Goal: Complete application form

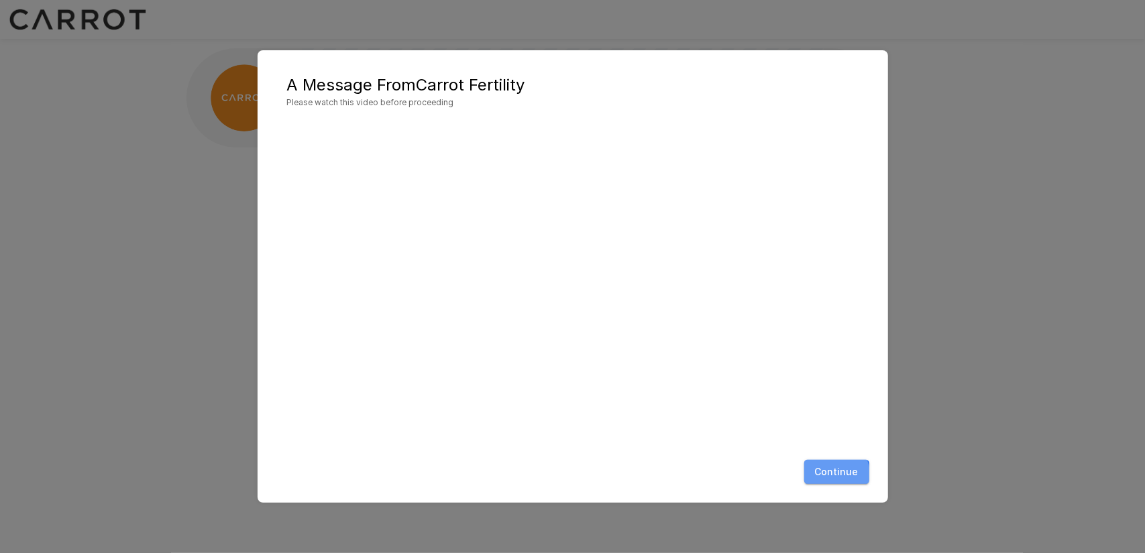
click at [817, 479] on button "Continue" at bounding box center [836, 472] width 65 height 25
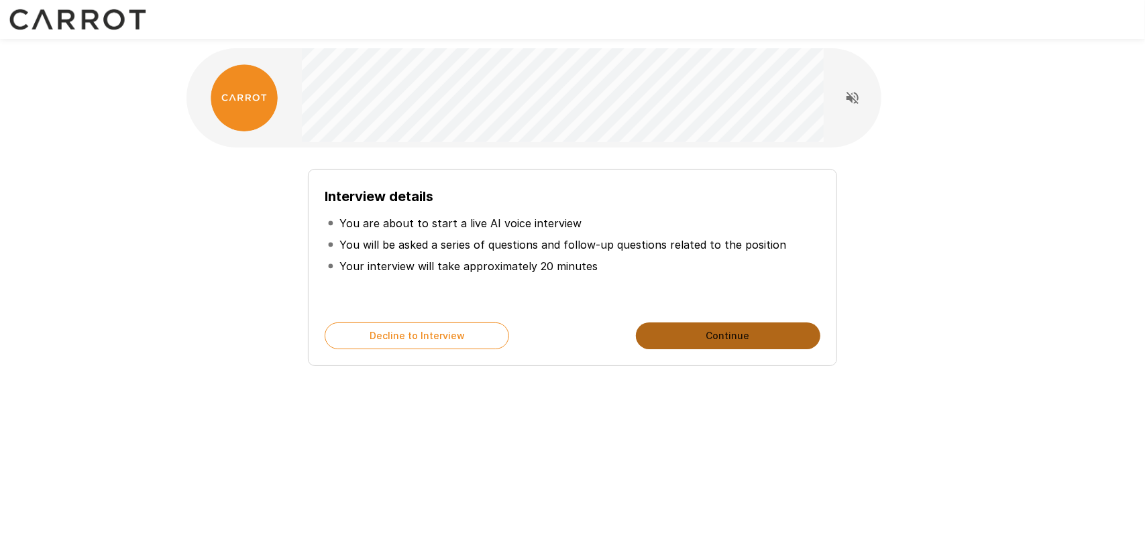
click at [696, 330] on button "Continue" at bounding box center [728, 336] width 184 height 27
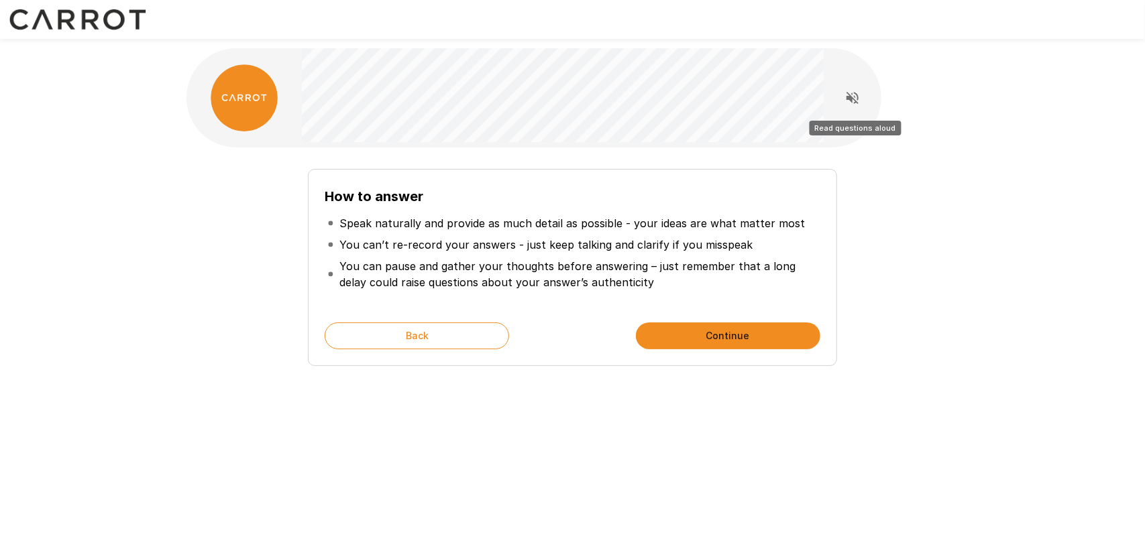
click at [847, 105] on icon "Read questions aloud" at bounding box center [853, 98] width 16 height 16
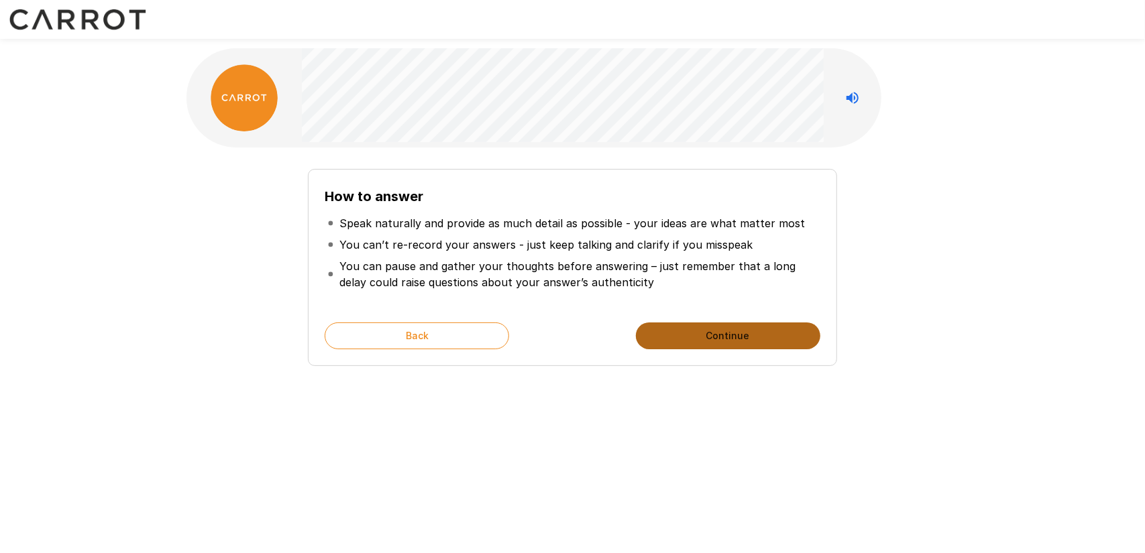
click at [715, 323] on button "Continue" at bounding box center [728, 336] width 184 height 27
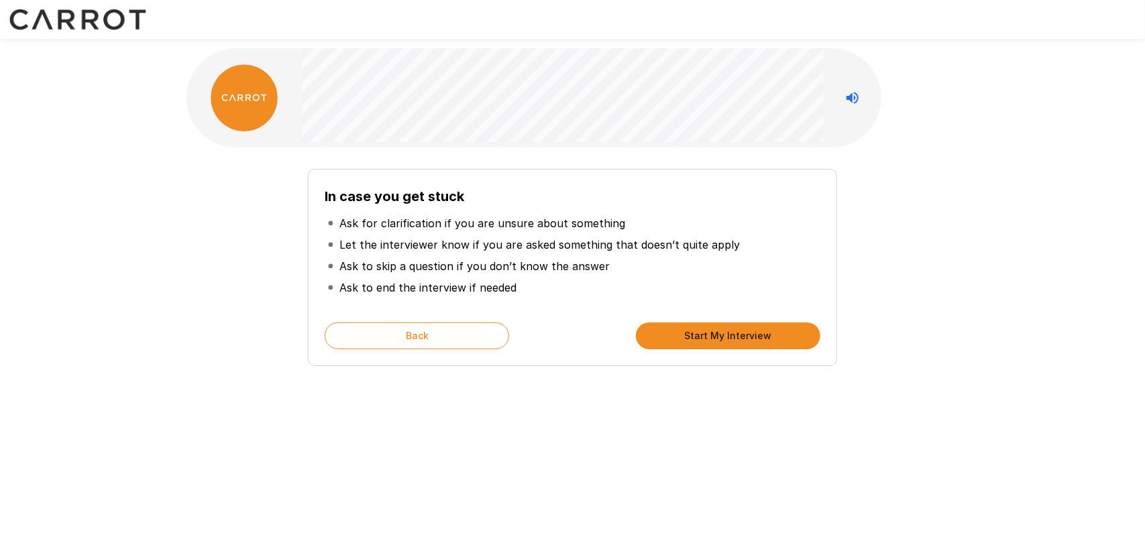
click at [749, 347] on button "Start My Interview" at bounding box center [728, 336] width 184 height 27
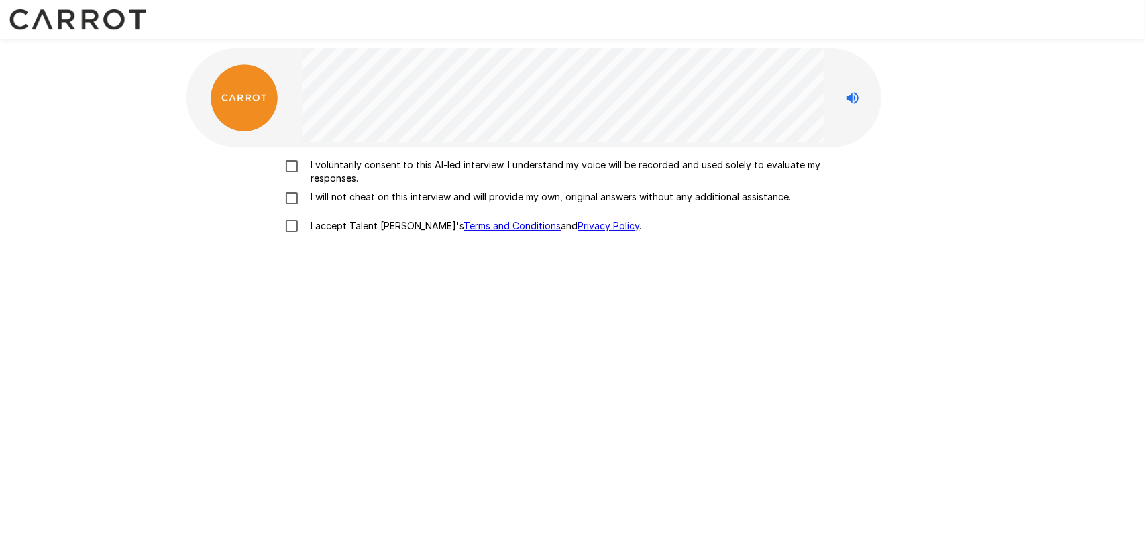
click at [443, 164] on p "I voluntarily consent to this AI-led interview. I understand my voice will be r…" at bounding box center [587, 171] width 562 height 27
click at [406, 195] on p "I will not cheat on this interview and will provide my own, original answers wi…" at bounding box center [549, 197] width 486 height 13
click at [324, 224] on p "I accept Talent Llama's Terms and Conditions and Privacy Policy ." at bounding box center [474, 225] width 336 height 13
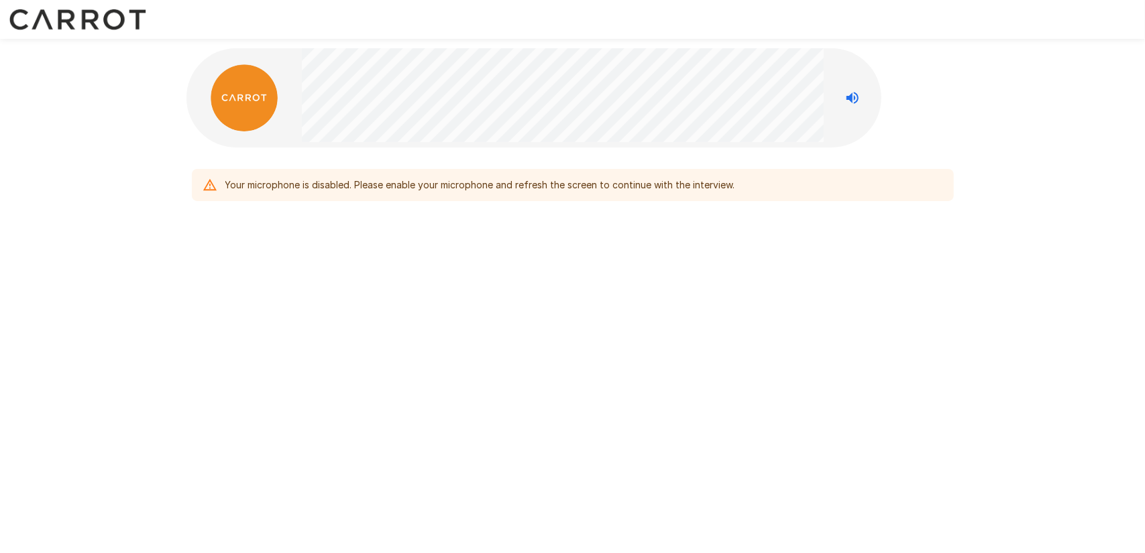
click at [282, 185] on div "Your microphone is disabled. Please enable your microphone and refresh the scre…" at bounding box center [480, 185] width 510 height 24
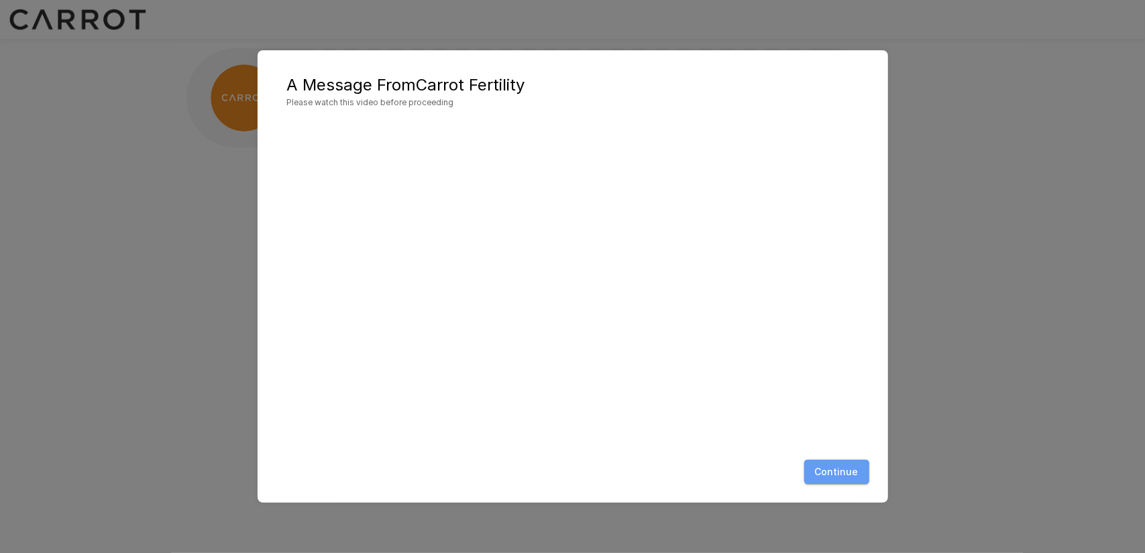
click at [865, 472] on button "Continue" at bounding box center [836, 472] width 65 height 25
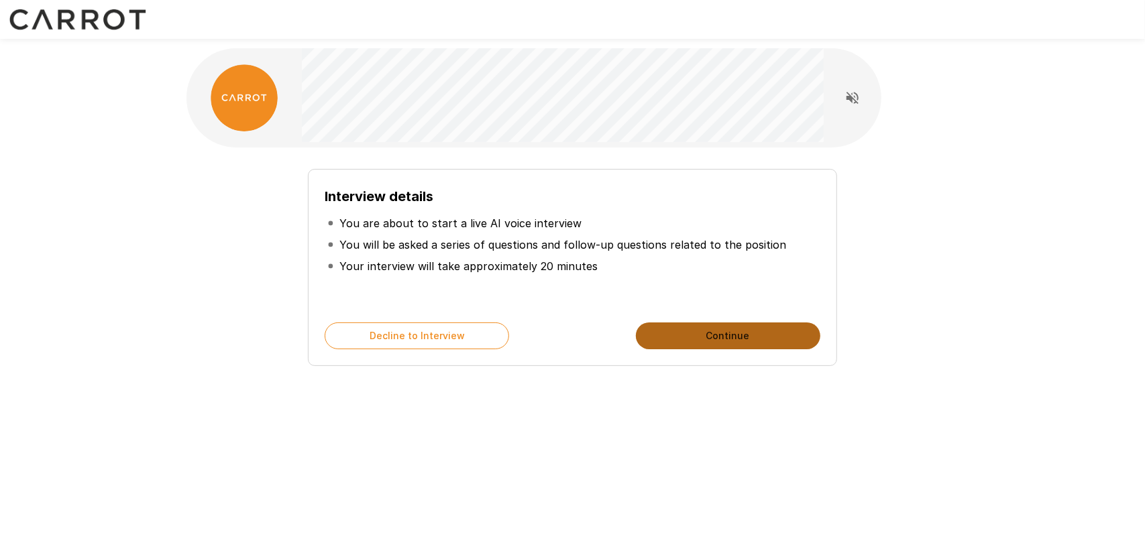
click at [706, 333] on button "Continue" at bounding box center [728, 336] width 184 height 27
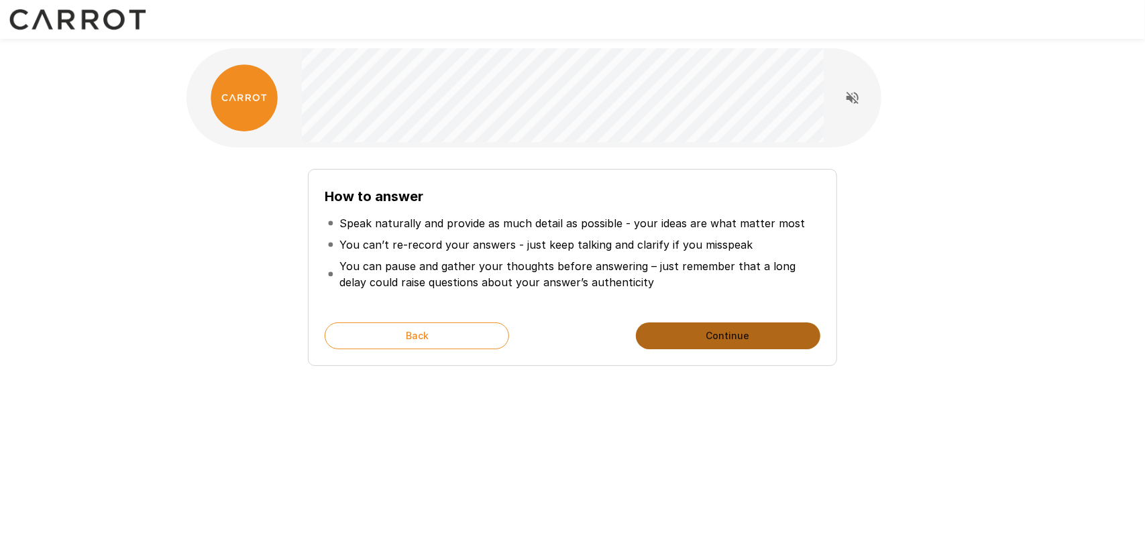
click at [706, 333] on button "Continue" at bounding box center [728, 336] width 184 height 27
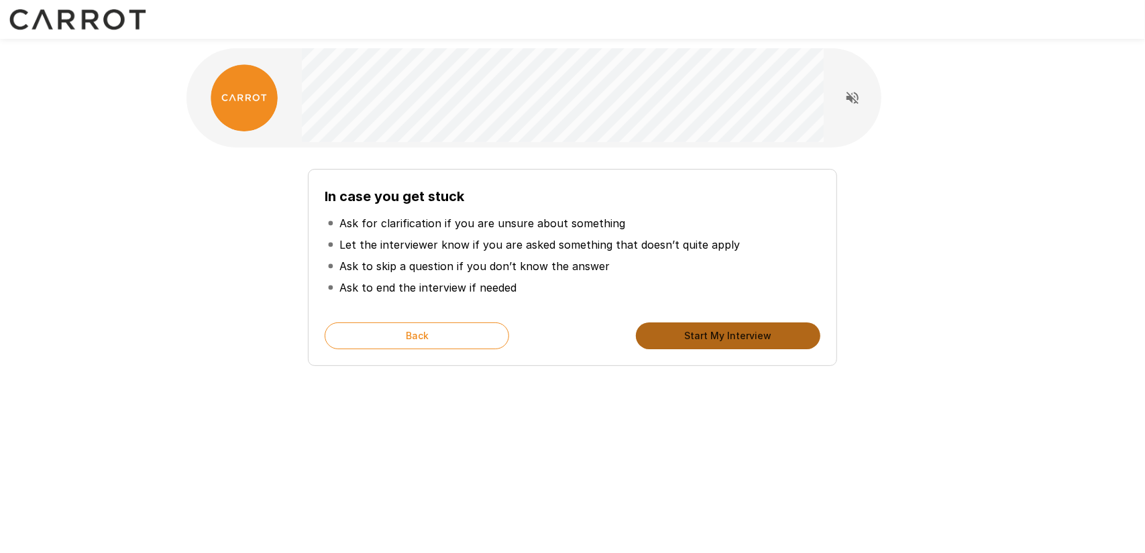
click at [706, 332] on button "Start My Interview" at bounding box center [728, 336] width 184 height 27
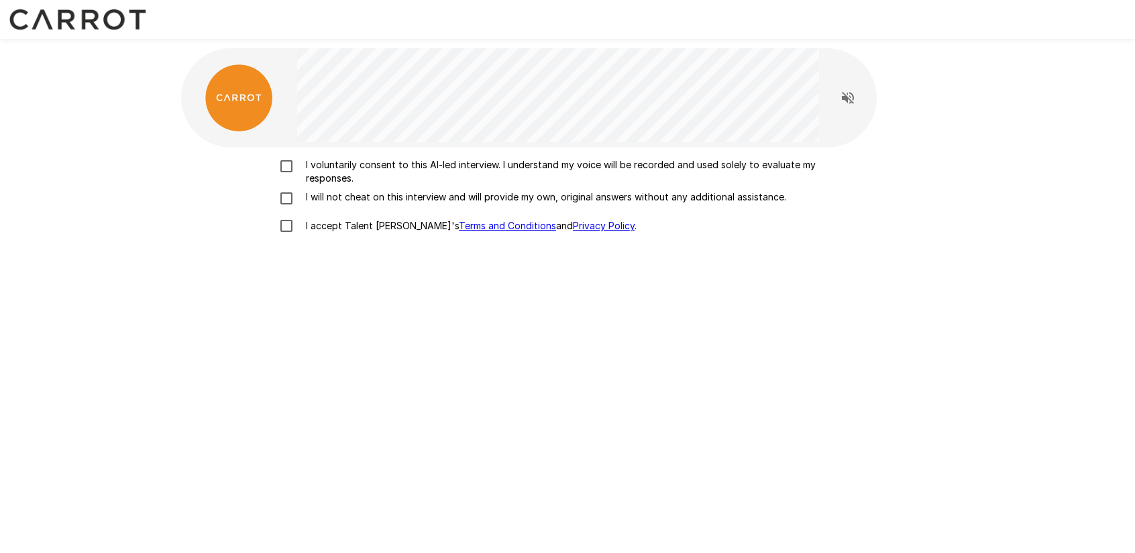
click at [374, 176] on p "I voluntarily consent to this AI-led interview. I understand my voice will be r…" at bounding box center [582, 171] width 562 height 27
click at [368, 197] on p "I will not cheat on this interview and will provide my own, original answers wi…" at bounding box center [544, 197] width 486 height 13
click at [356, 221] on p "I accept Talent Llama's Terms and Conditions and Privacy Policy ." at bounding box center [469, 225] width 336 height 13
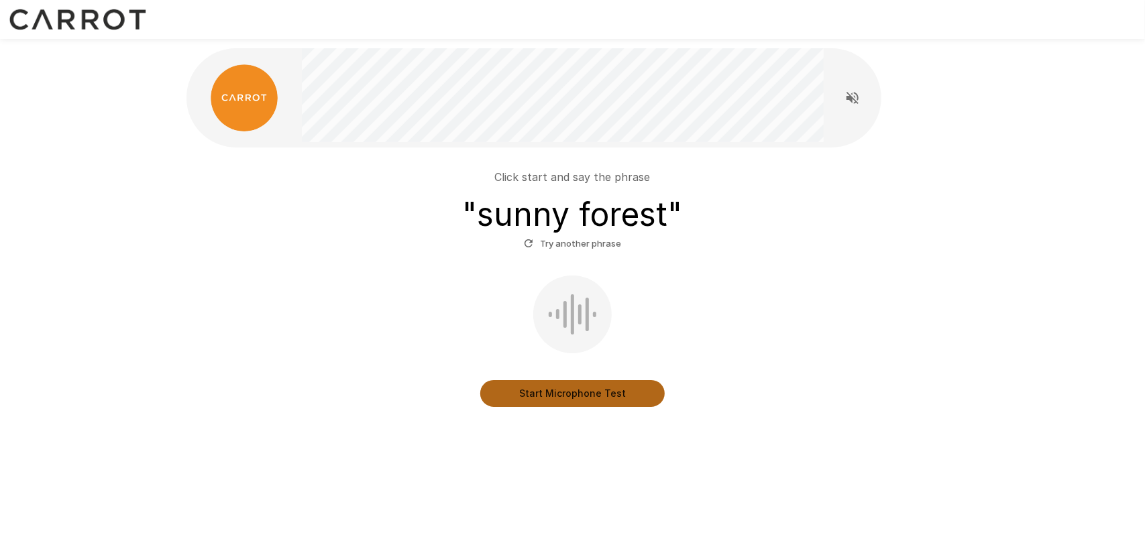
click at [637, 386] on button "Start Microphone Test" at bounding box center [572, 393] width 184 height 27
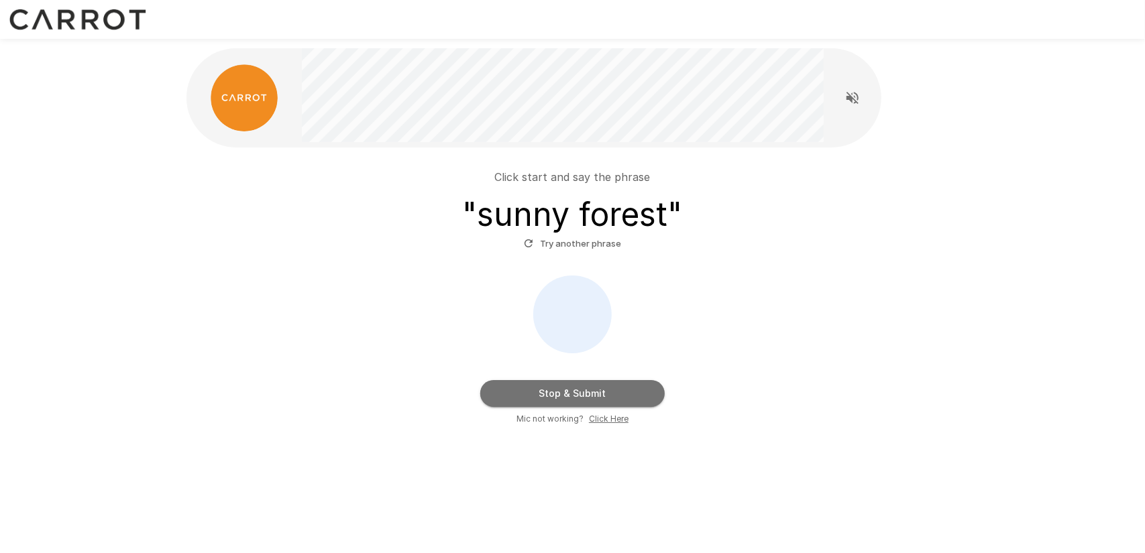
click at [622, 392] on button "Stop & Submit" at bounding box center [572, 393] width 184 height 27
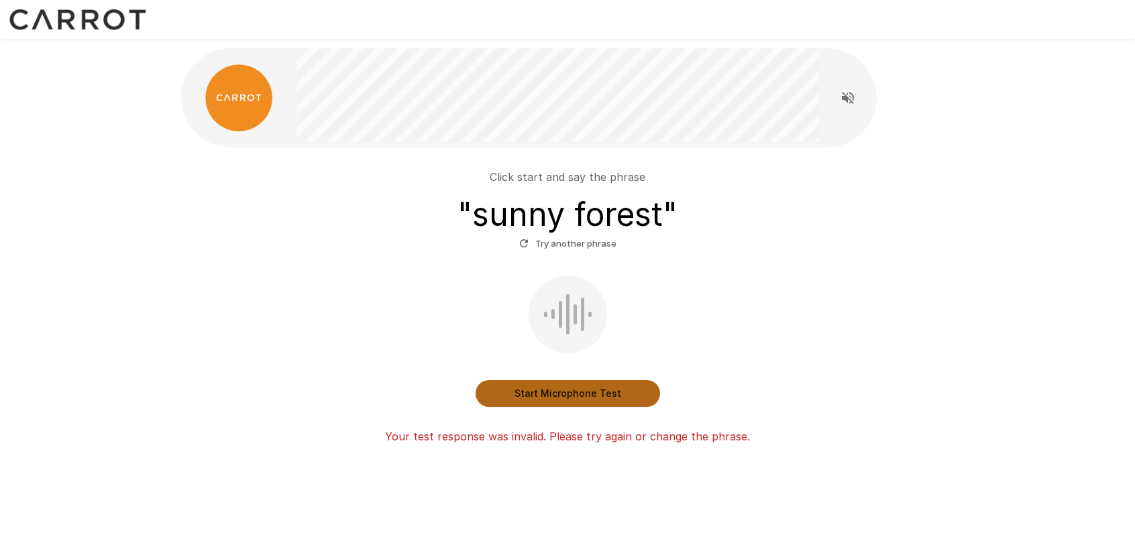
click at [576, 391] on button "Start Microphone Test" at bounding box center [568, 393] width 184 height 27
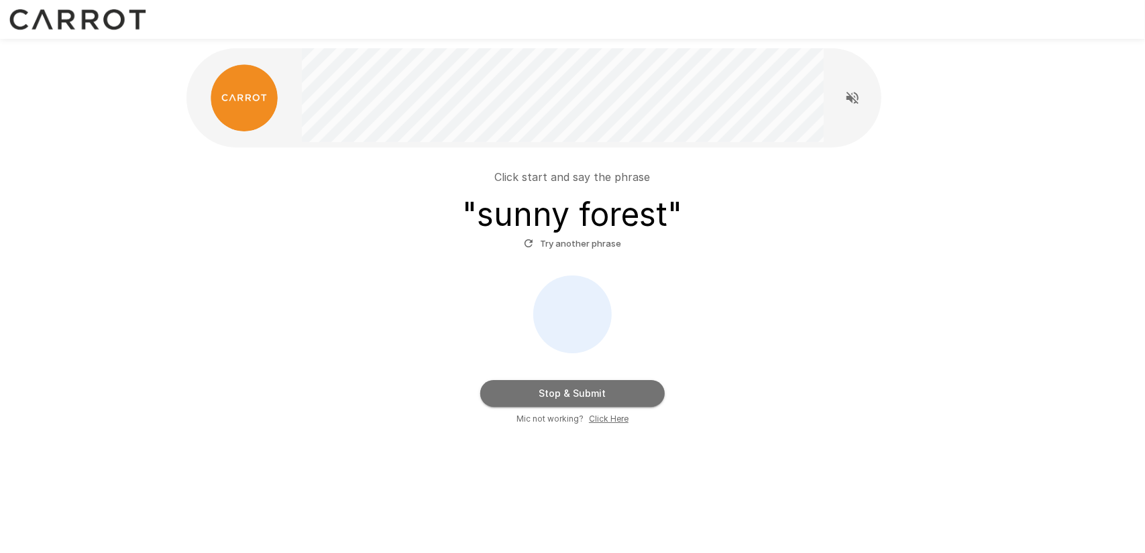
click at [576, 392] on button "Stop & Submit" at bounding box center [572, 393] width 184 height 27
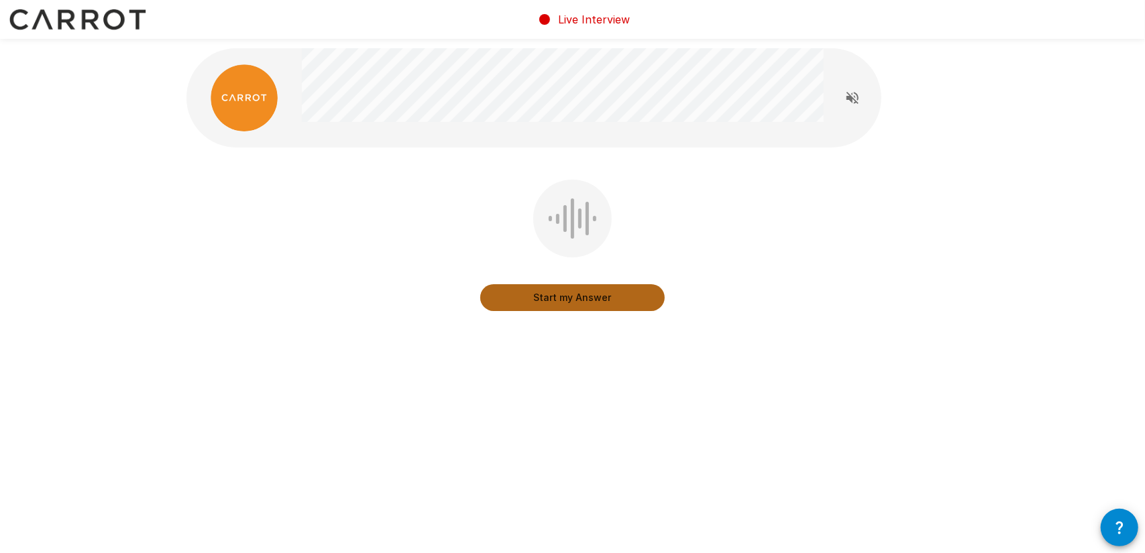
click at [565, 302] on button "Start my Answer" at bounding box center [572, 297] width 184 height 27
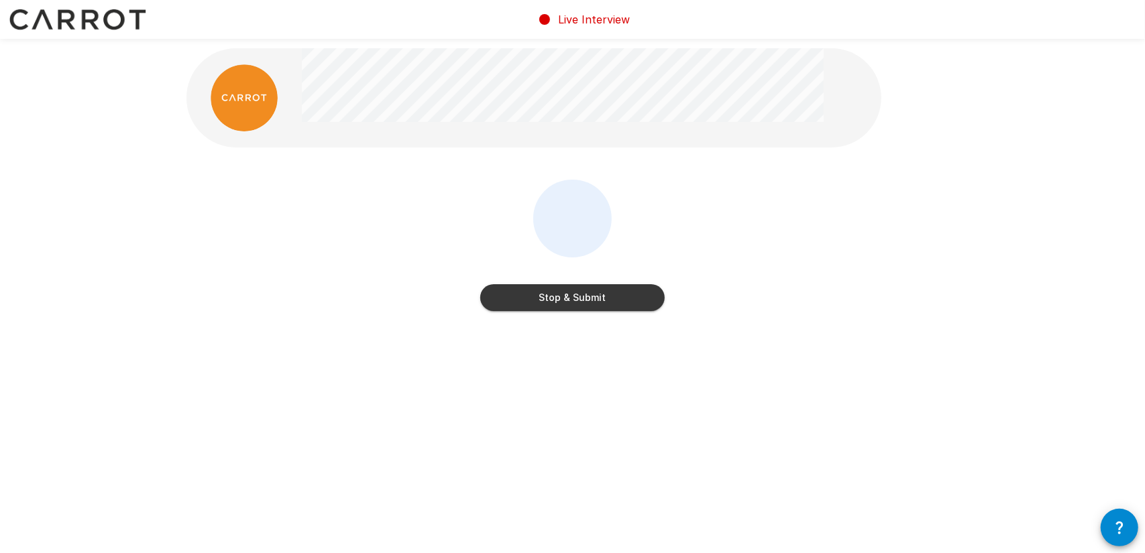
click at [561, 301] on button "Stop & Submit" at bounding box center [572, 297] width 184 height 27
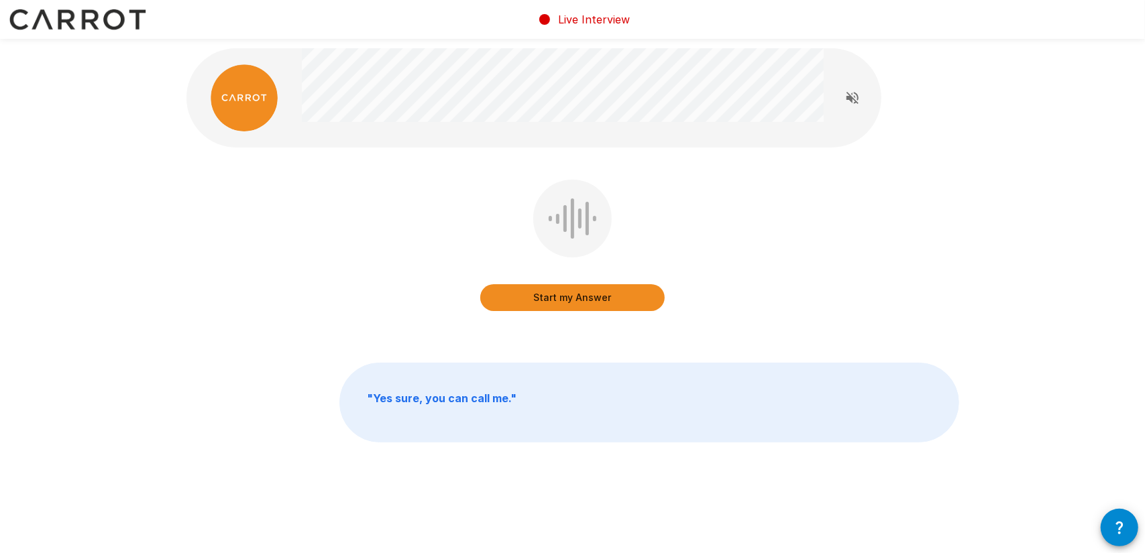
click at [586, 305] on button "Start my Answer" at bounding box center [572, 297] width 184 height 27
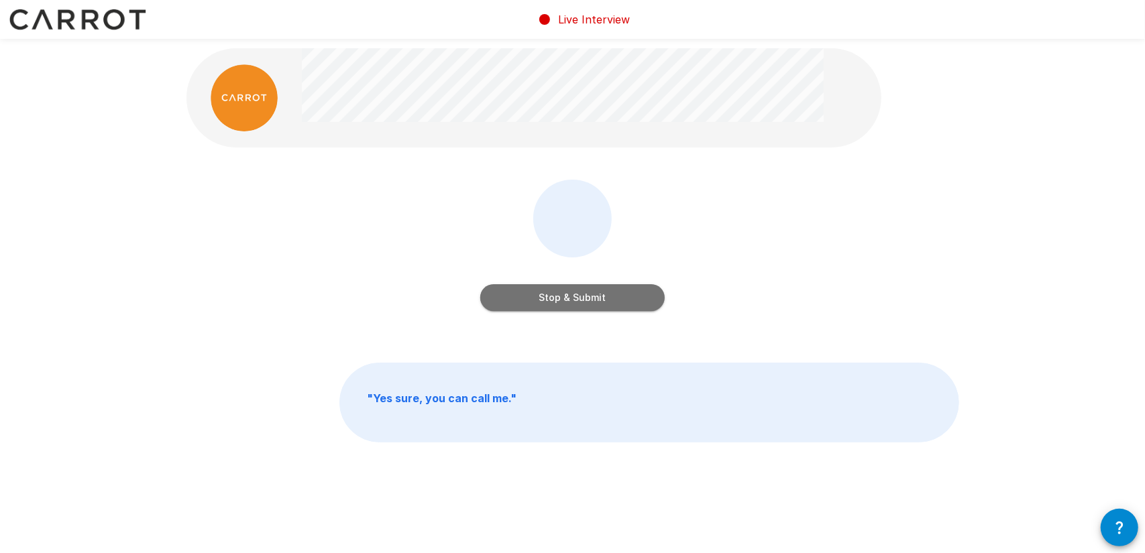
click at [618, 297] on button "Stop & Submit" at bounding box center [572, 297] width 184 height 27
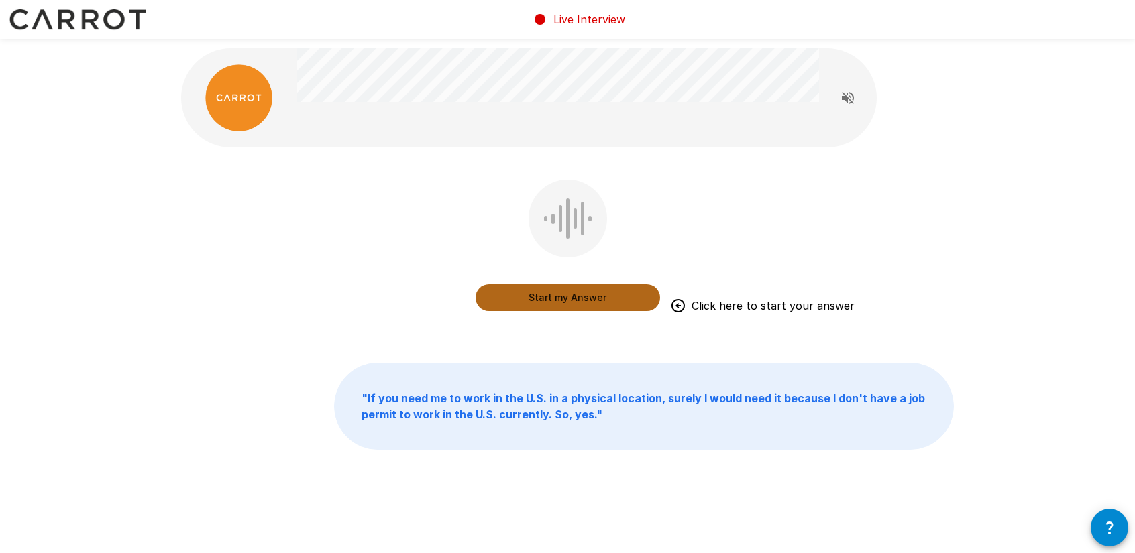
click at [614, 305] on button "Start my Answer" at bounding box center [568, 297] width 184 height 27
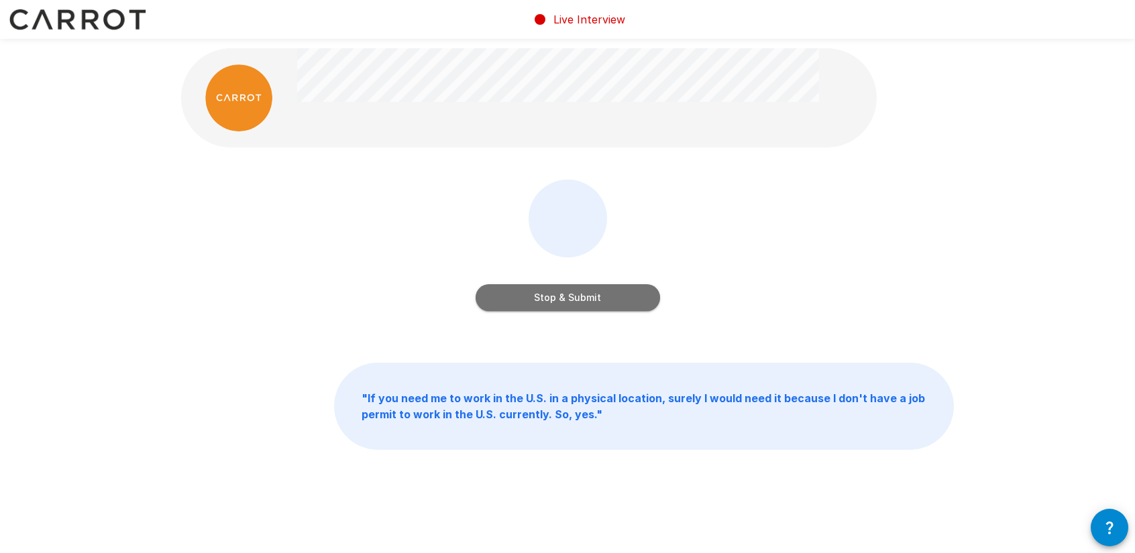
click at [614, 305] on button "Stop & Submit" at bounding box center [568, 297] width 184 height 27
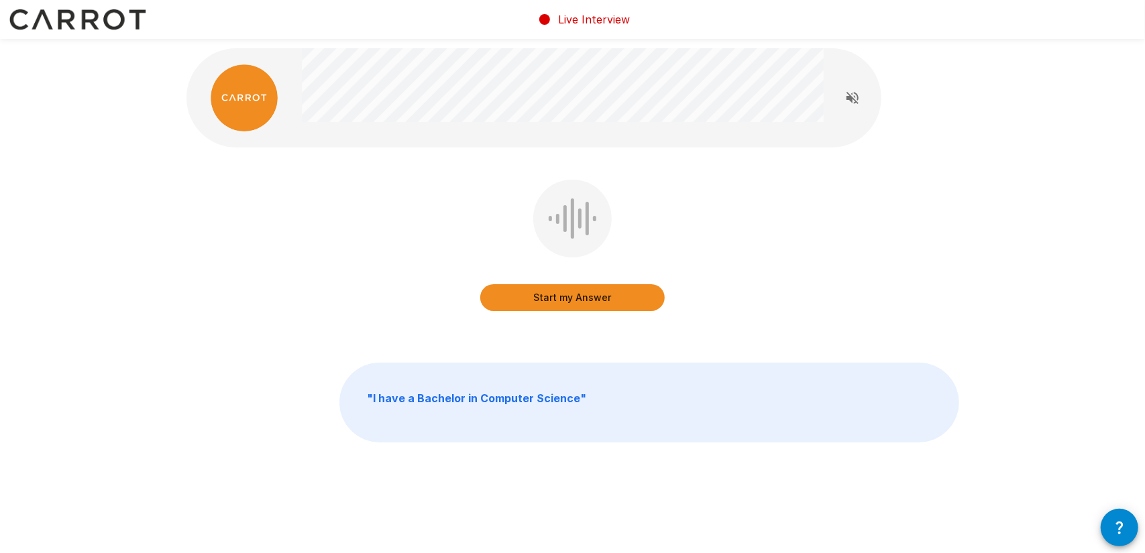
click at [642, 299] on button "Start my Answer" at bounding box center [572, 297] width 184 height 27
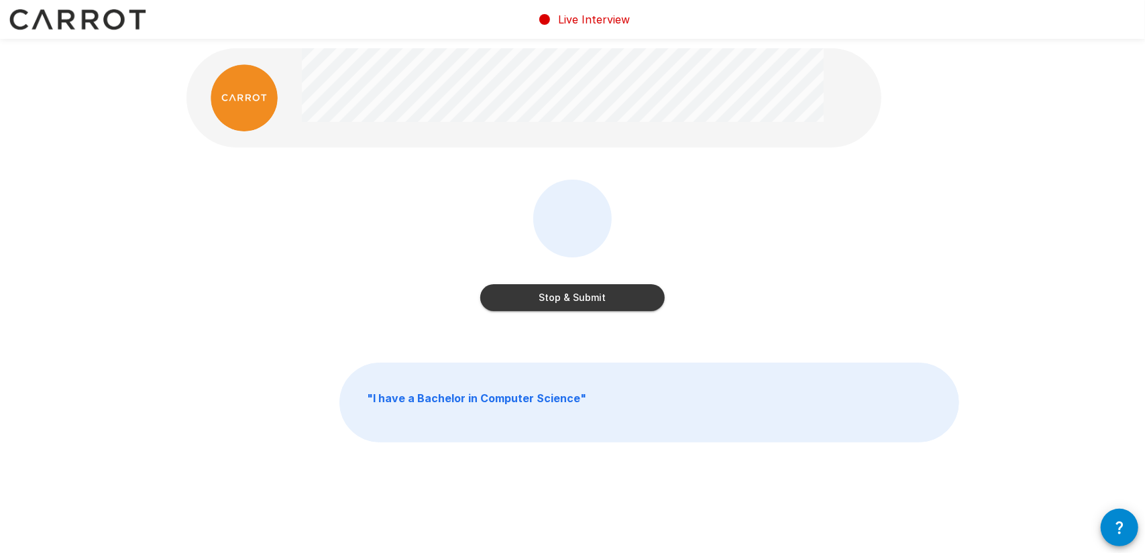
click at [597, 296] on button "Stop & Submit" at bounding box center [572, 297] width 184 height 27
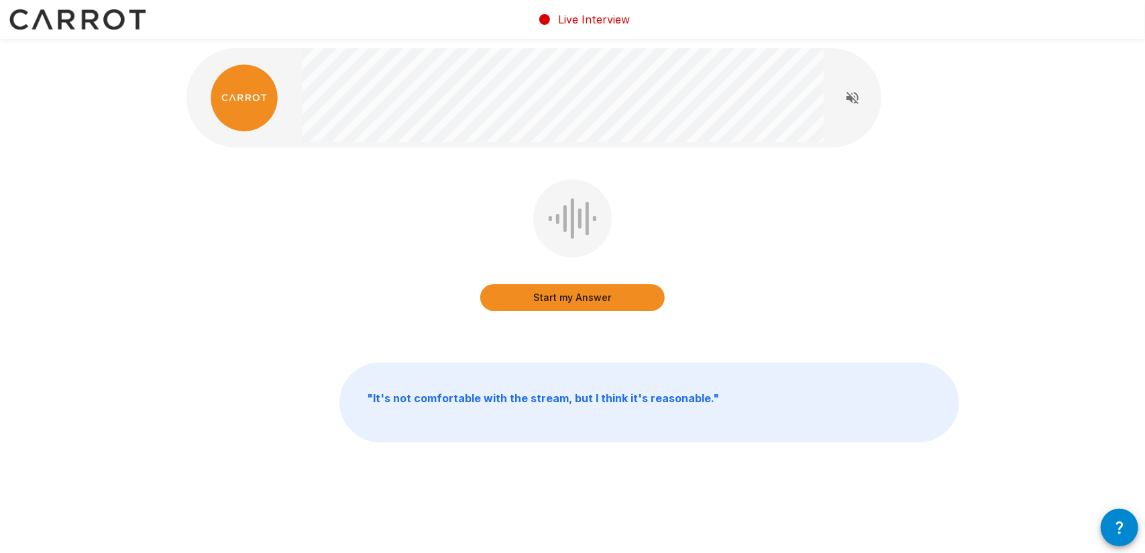
click at [845, 368] on p "" It's not comfortable with the stream, but I think it's reasonable. "" at bounding box center [649, 403] width 618 height 78
click at [1118, 525] on icon "button" at bounding box center [1120, 528] width 16 height 16
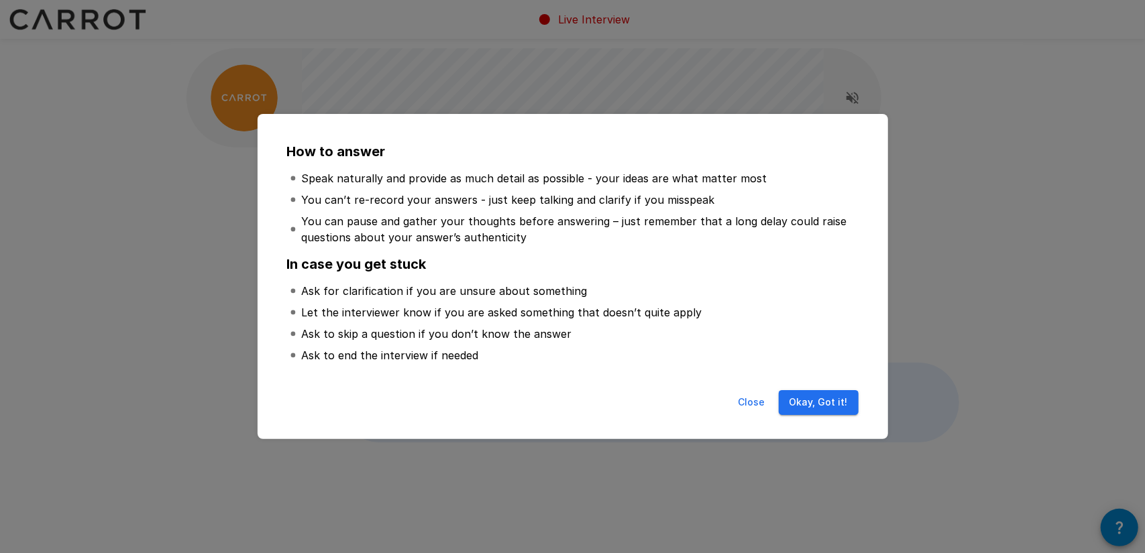
click at [749, 410] on button "Close" at bounding box center [751, 402] width 43 height 25
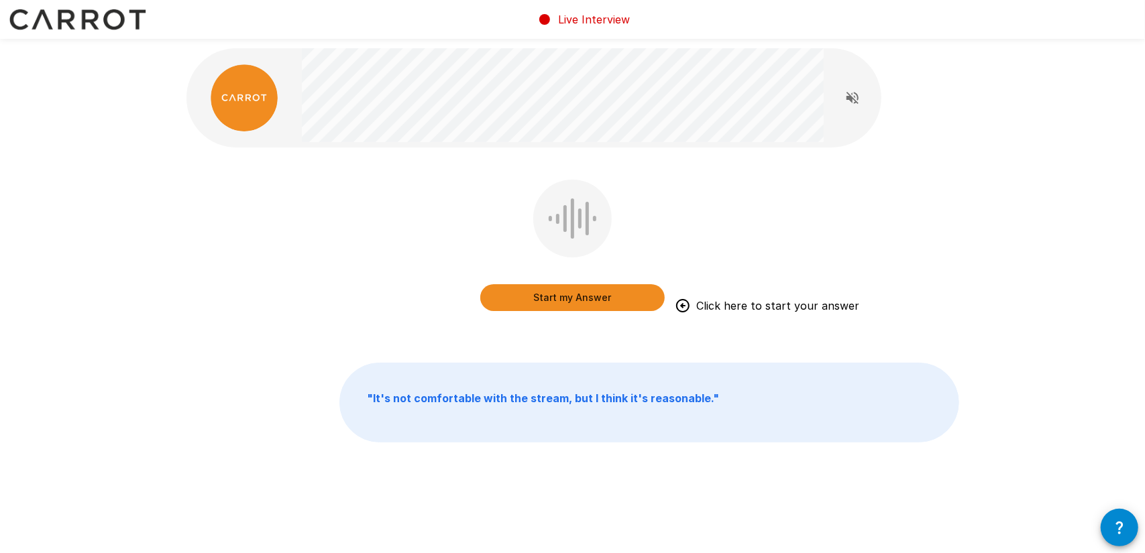
click at [545, 300] on button "Start my Answer" at bounding box center [572, 297] width 184 height 27
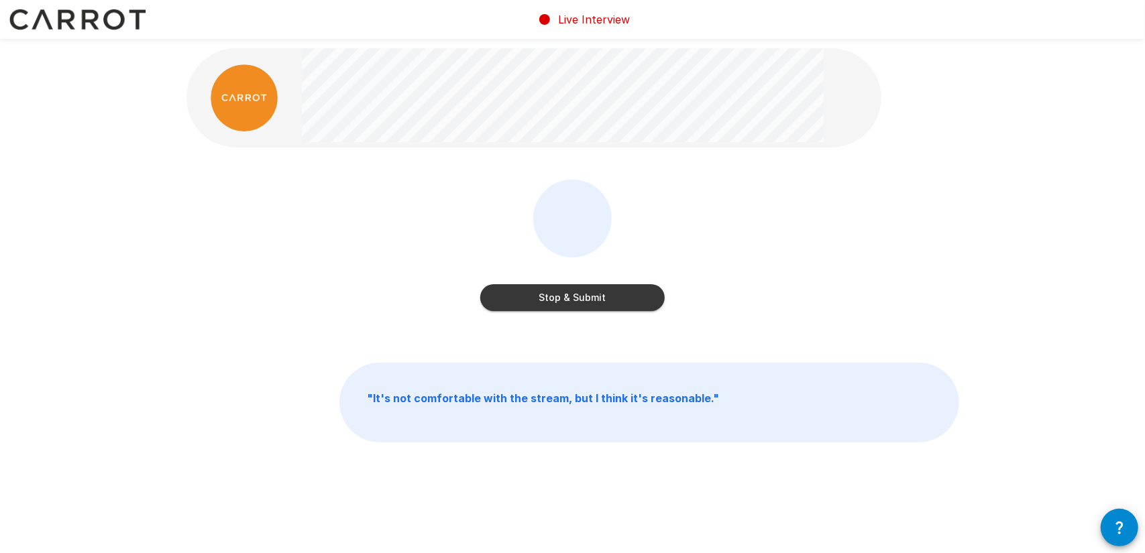
click at [570, 312] on div "Stop & Submit" at bounding box center [572, 248] width 184 height 137
click at [570, 300] on button "Stop & Submit" at bounding box center [572, 297] width 184 height 27
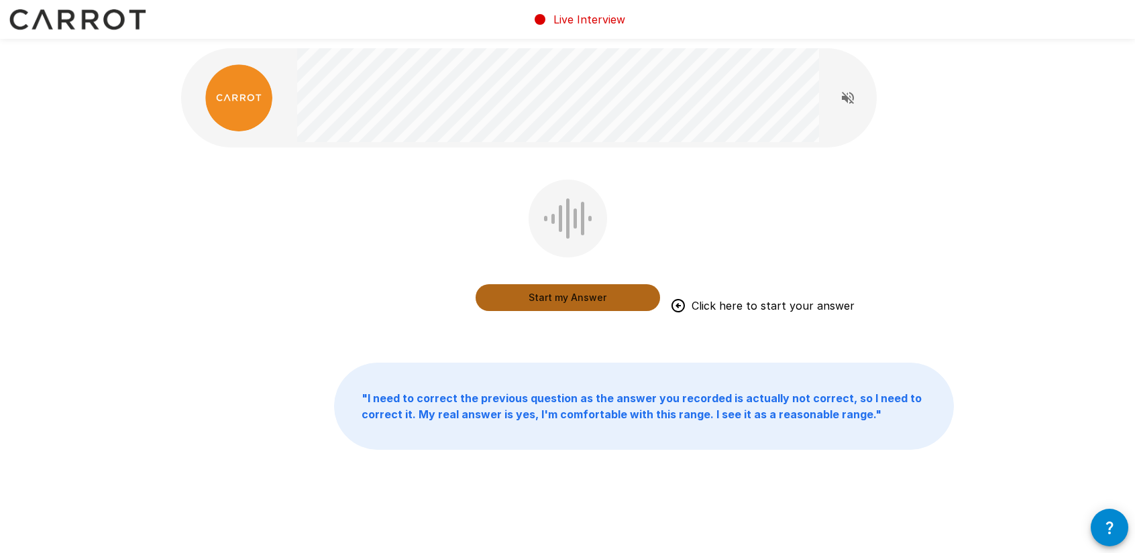
click at [549, 301] on button "Start my Answer" at bounding box center [568, 297] width 184 height 27
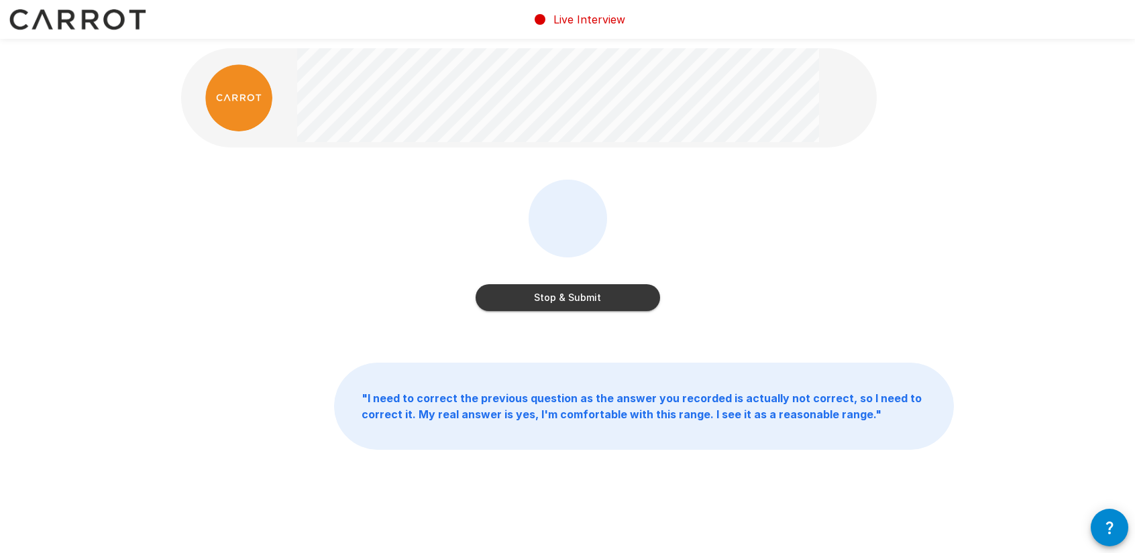
click at [625, 301] on button "Stop & Submit" at bounding box center [568, 297] width 184 height 27
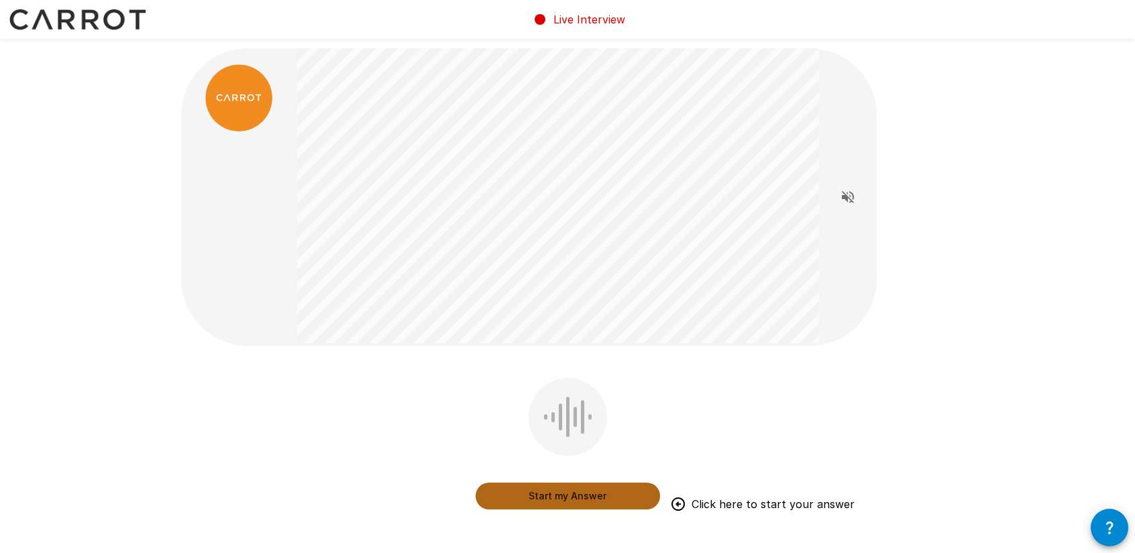
click at [602, 508] on button "Start my Answer" at bounding box center [568, 496] width 184 height 27
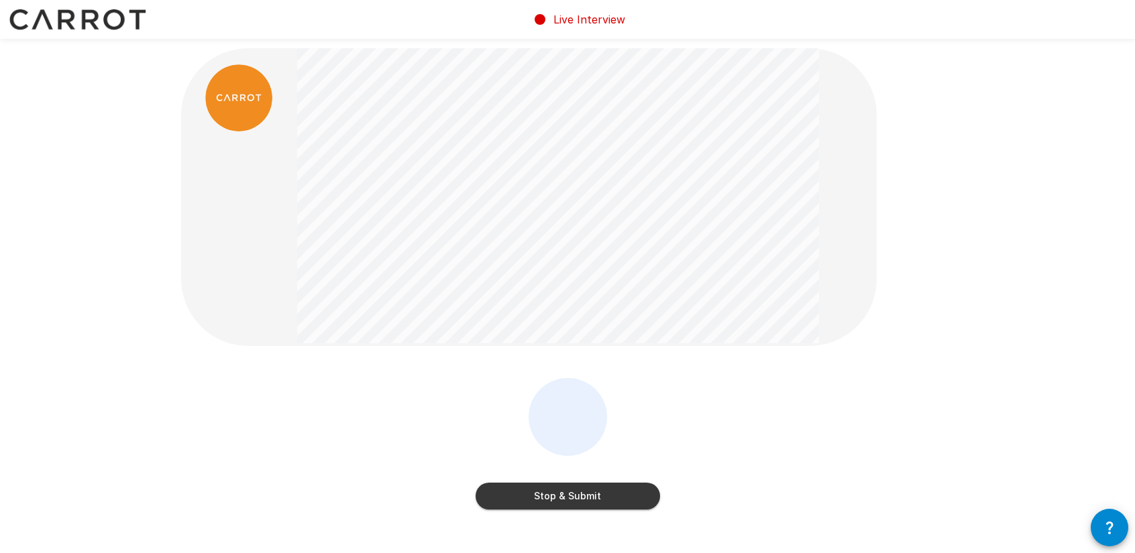
click at [561, 486] on button "Stop & Submit" at bounding box center [568, 496] width 184 height 27
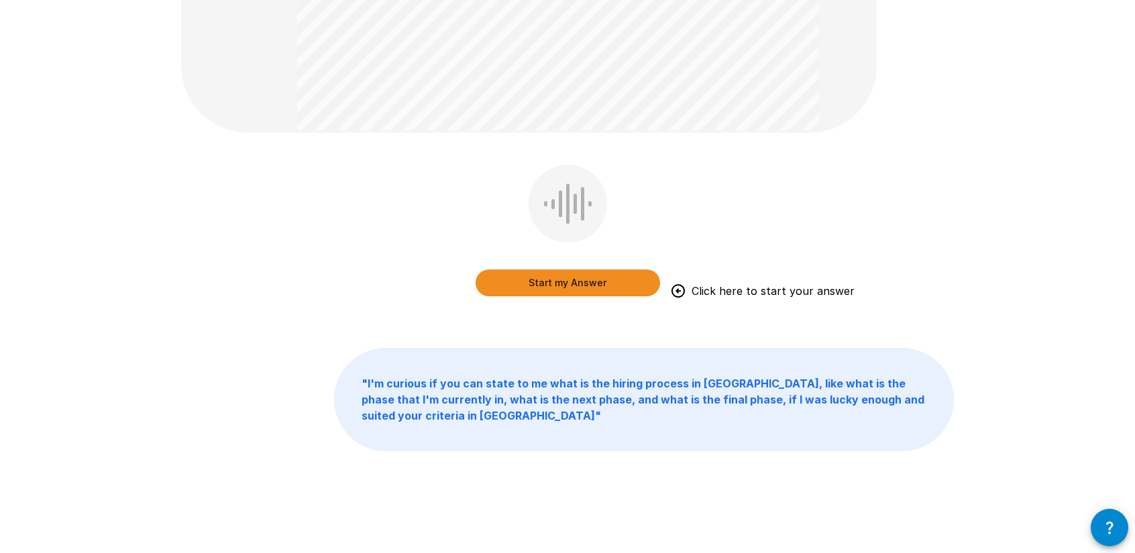
scroll to position [335, 0]
click at [591, 284] on button "Start my Answer" at bounding box center [568, 281] width 184 height 27
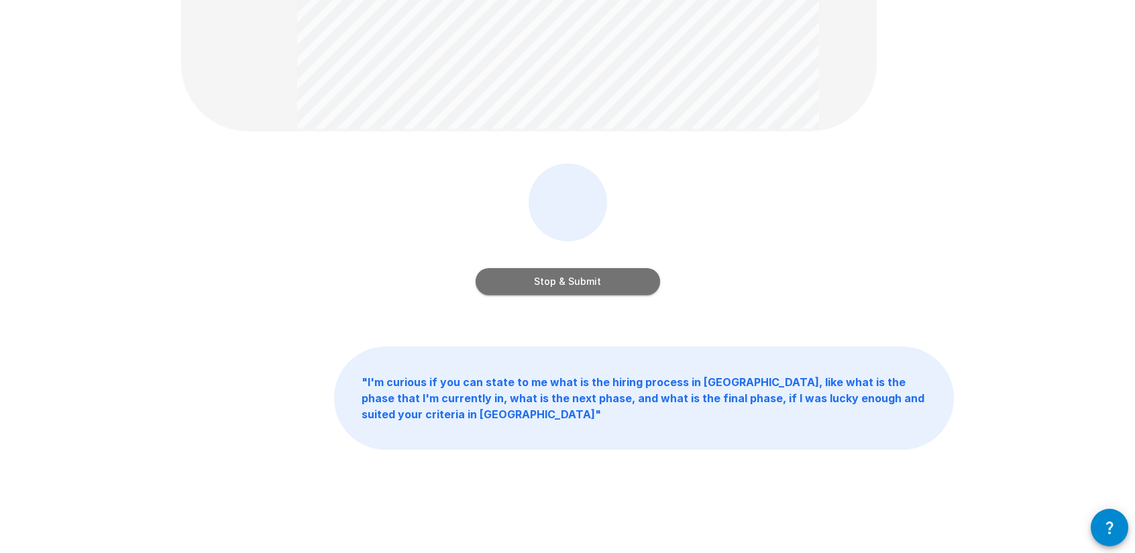
click at [567, 281] on button "Stop & Submit" at bounding box center [568, 281] width 184 height 27
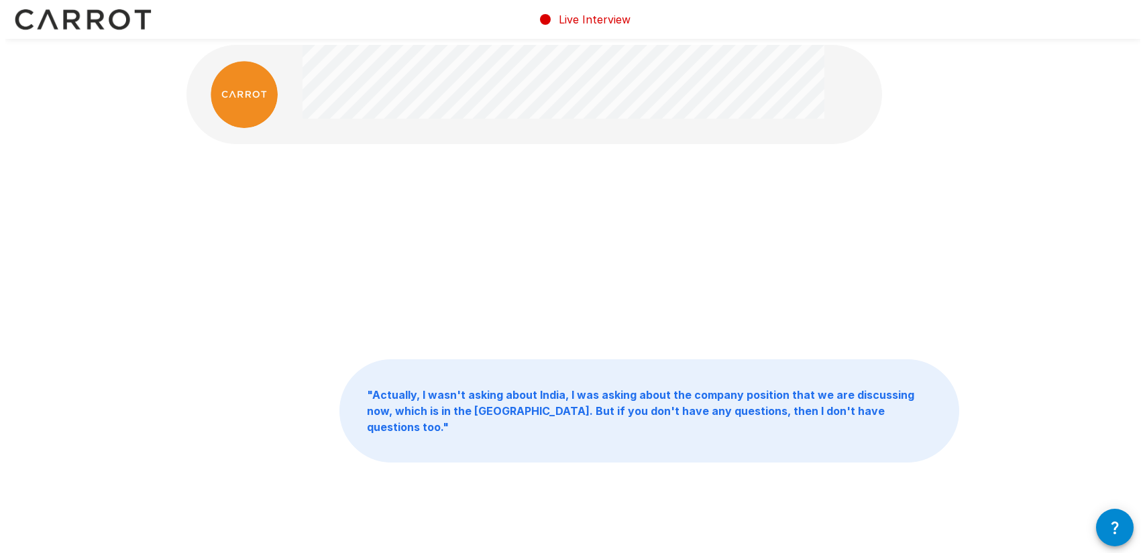
scroll to position [0, 0]
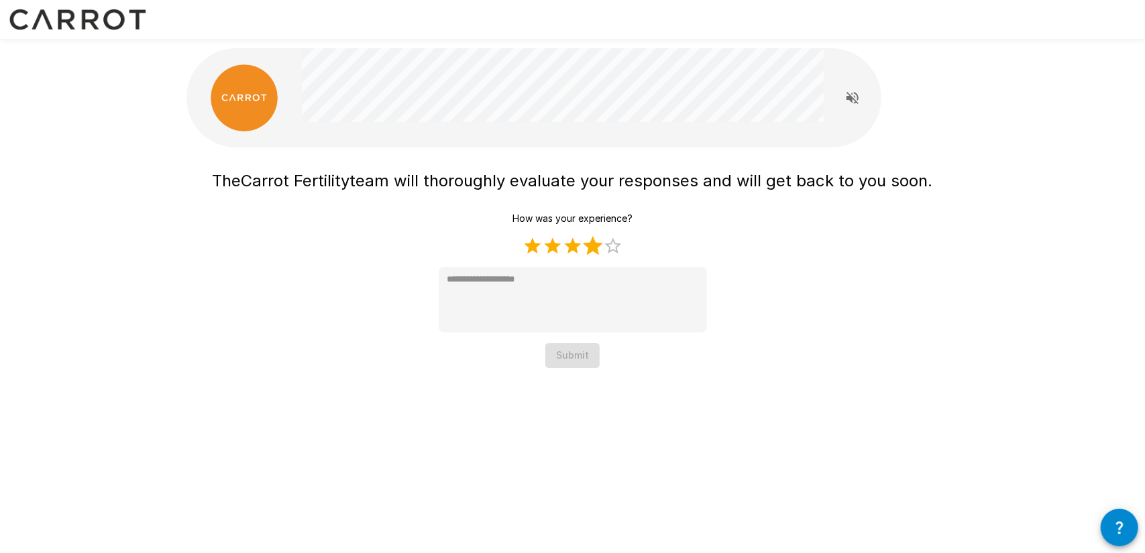
click at [597, 244] on label "4 Stars" at bounding box center [593, 246] width 20 height 20
type textarea "*"
click at [584, 360] on button "Submit" at bounding box center [572, 355] width 54 height 25
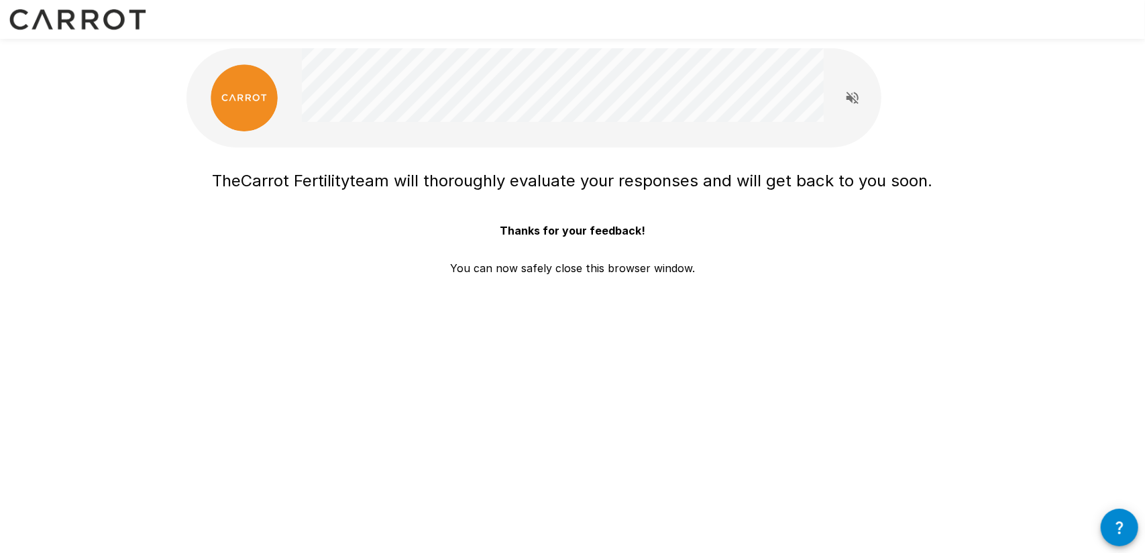
click at [409, 175] on span "team will thoroughly evaluate your responses and will get back to you soon." at bounding box center [641, 180] width 583 height 19
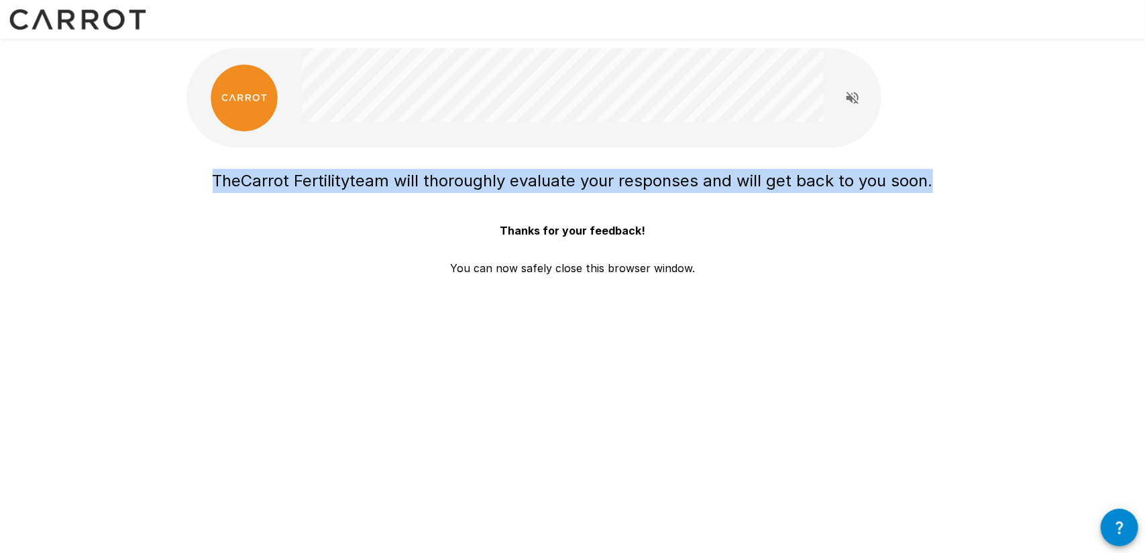
click at [409, 175] on span "team will thoroughly evaluate your responses and will get back to you soon." at bounding box center [641, 180] width 583 height 19
click at [741, 178] on span "team will thoroughly evaluate your responses and will get back to you soon." at bounding box center [641, 180] width 583 height 19
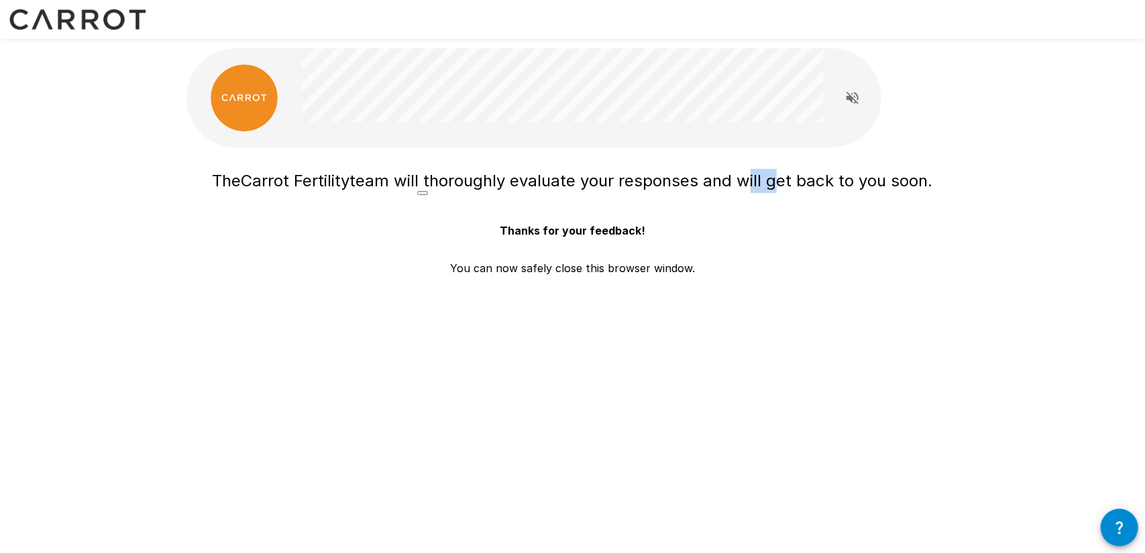
click at [741, 178] on span "team will thoroughly evaluate your responses and will get back to you soon." at bounding box center [641, 180] width 583 height 19
